Goal: Find specific page/section: Find specific page/section

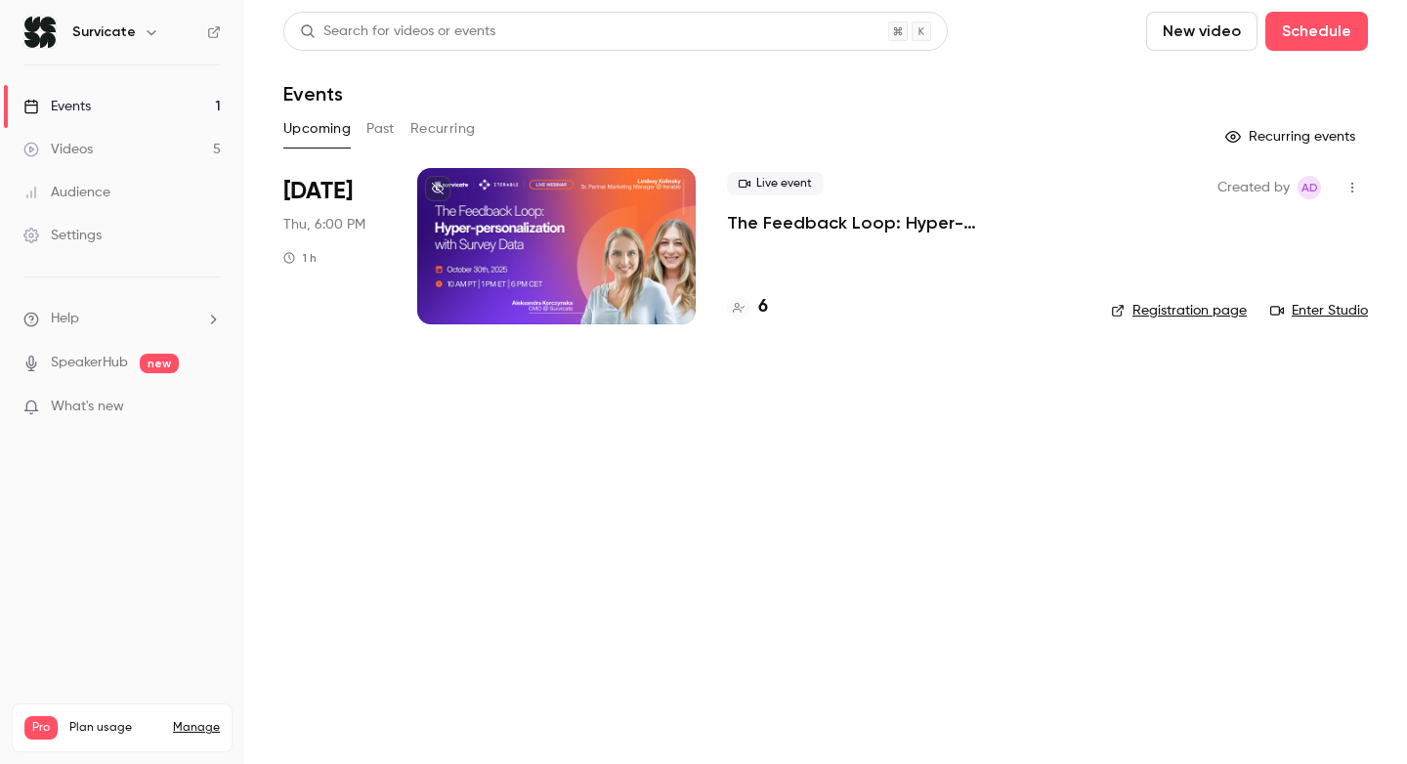
click at [748, 231] on p "The Feedback Loop: Hyper-personalization with Survey Data" at bounding box center [903, 222] width 353 height 23
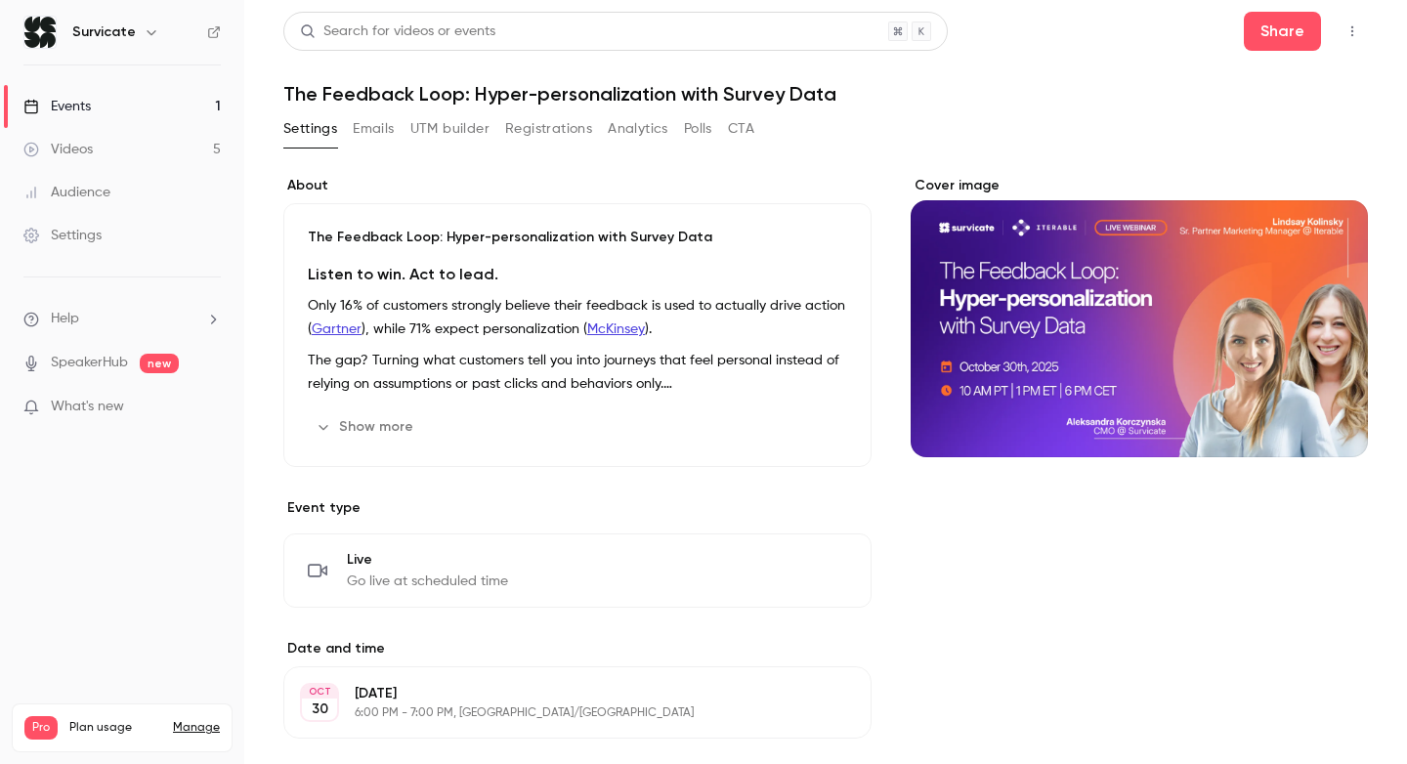
click at [528, 132] on button "Registrations" at bounding box center [548, 128] width 87 height 31
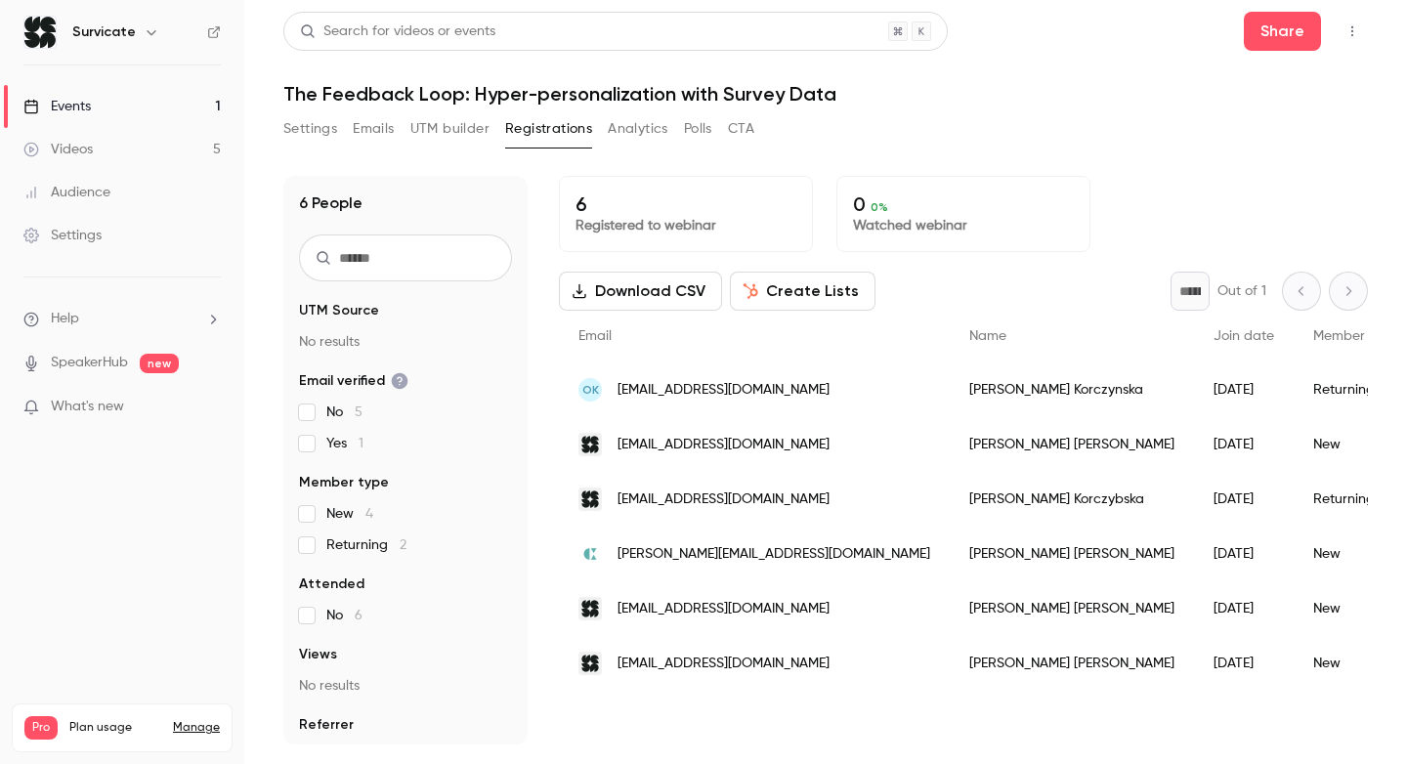
click at [295, 129] on button "Settings" at bounding box center [310, 128] width 54 height 31
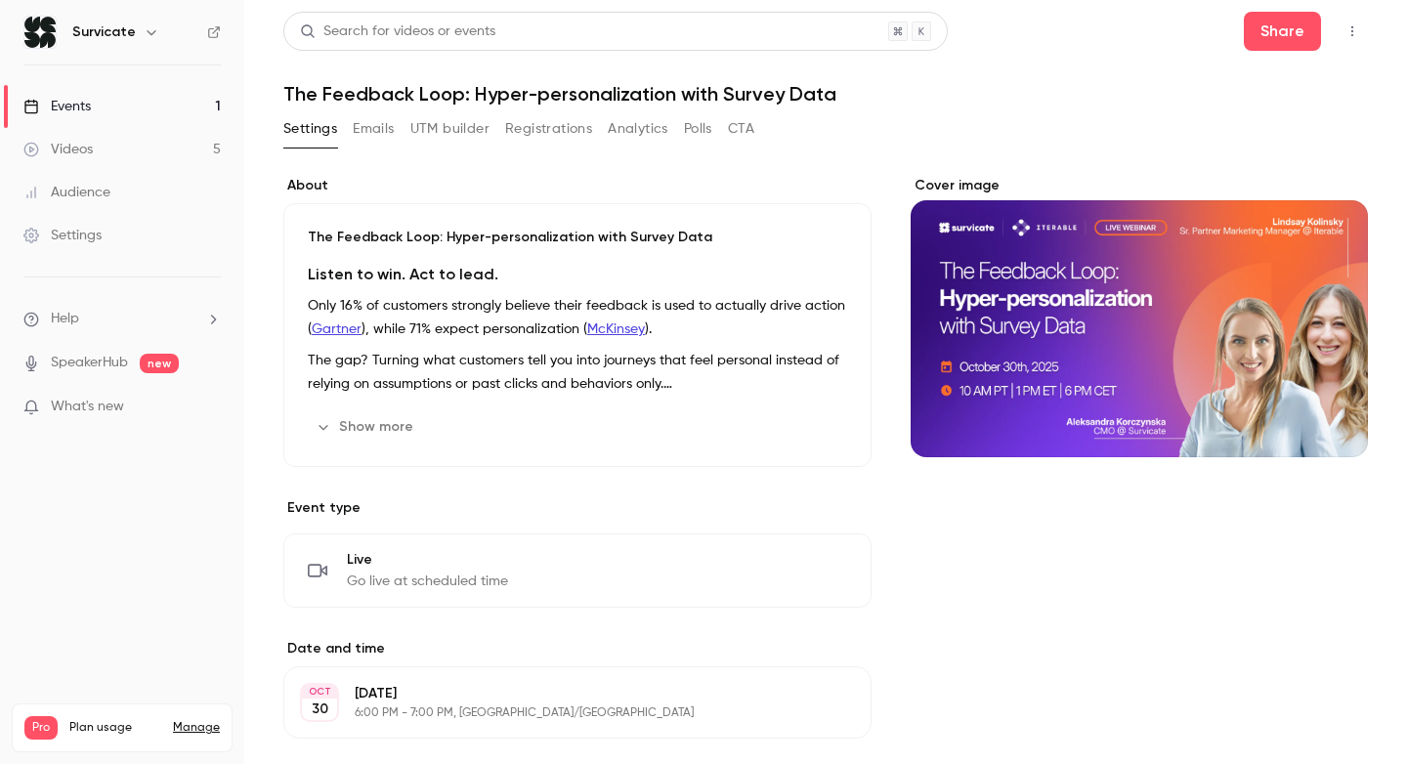
click at [98, 141] on link "Videos 5" at bounding box center [122, 149] width 244 height 43
